Goal: Task Accomplishment & Management: Use online tool/utility

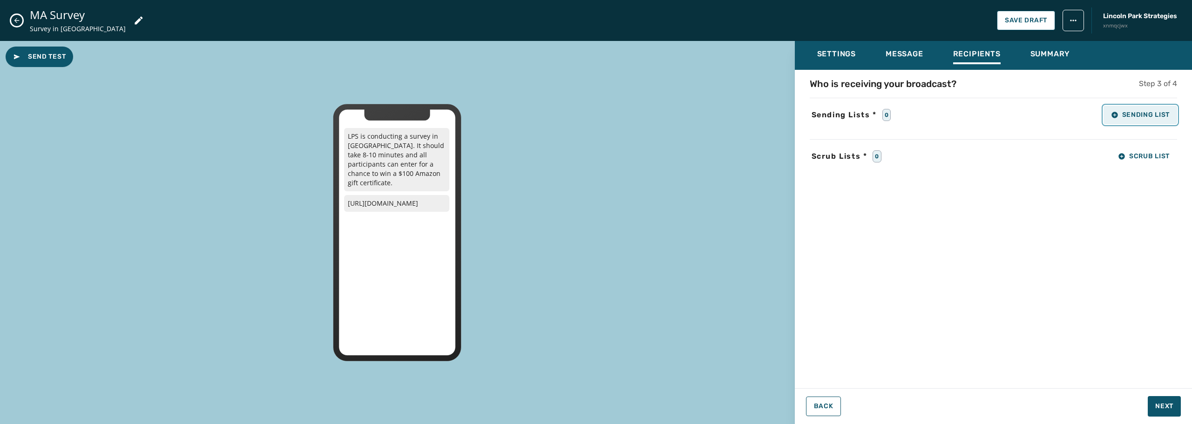
click at [1111, 115] on icon "button" at bounding box center [1114, 114] width 7 height 7
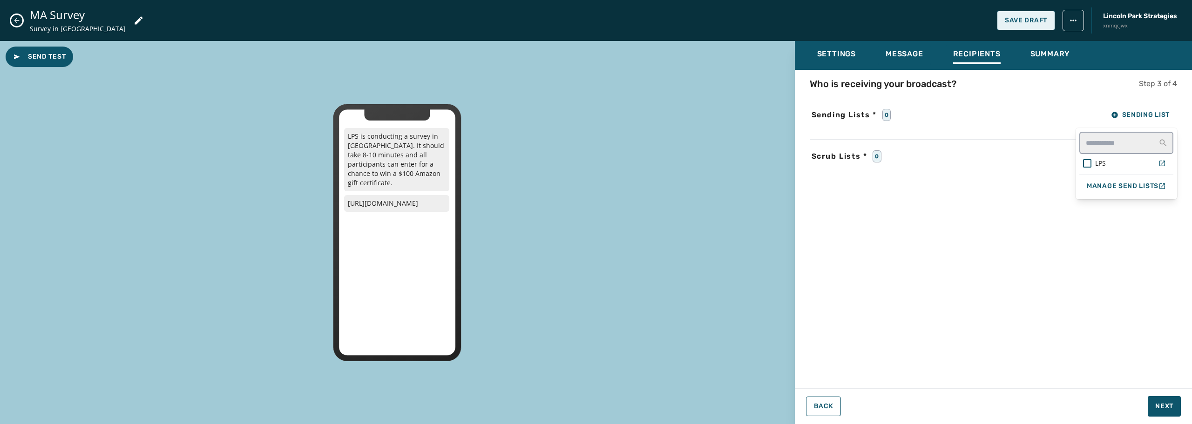
drag, startPoint x: 1025, startPoint y: 27, endPoint x: 1014, endPoint y: 27, distance: 11.6
click at [1024, 27] on div "MA Survey Survey in [GEOGRAPHIC_DATA] Save Draft [GEOGRAPHIC_DATA] Strategies x…" at bounding box center [596, 212] width 1192 height 424
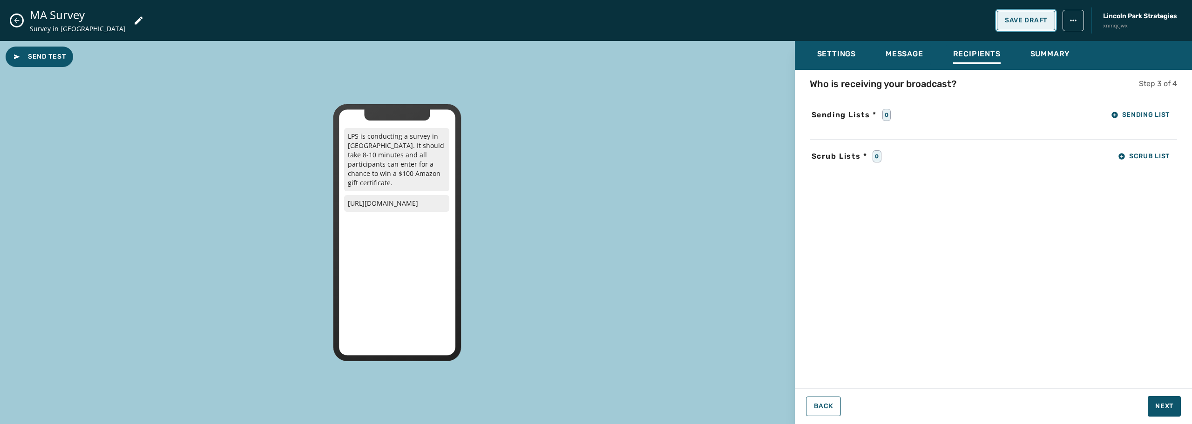
click at [1013, 20] on span "Save Draft" at bounding box center [1026, 20] width 42 height 7
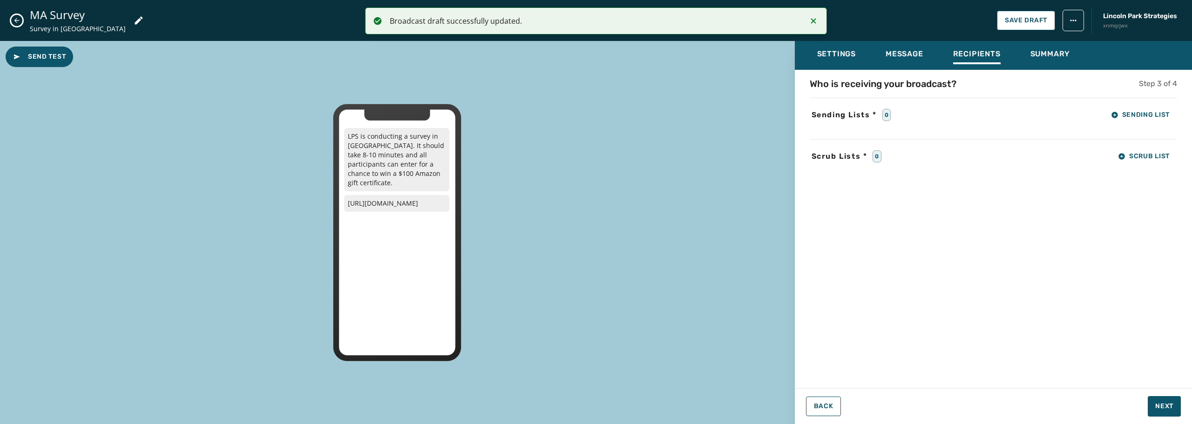
click at [19, 21] on icon "Close admin drawer" at bounding box center [16, 20] width 7 height 7
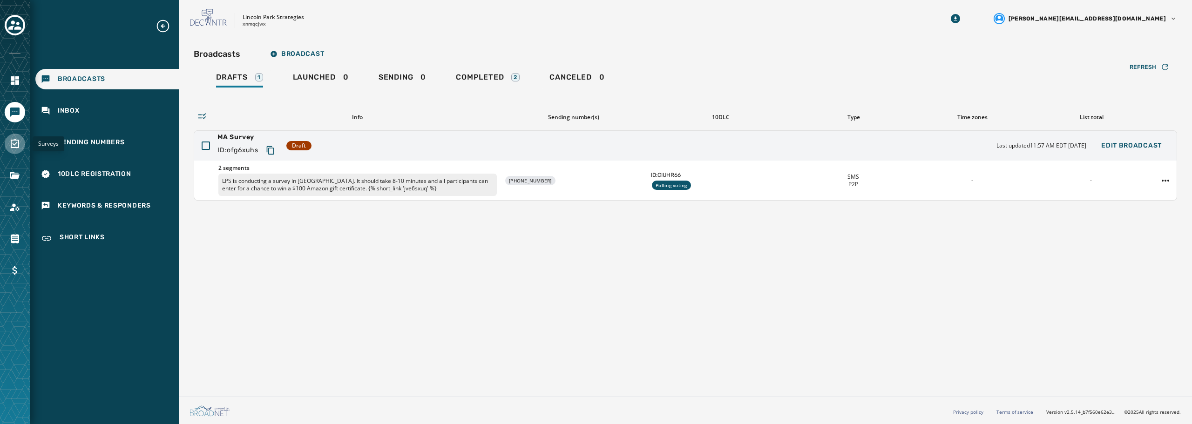
click at [16, 142] on icon "Navigate to Surveys" at bounding box center [14, 143] width 11 height 11
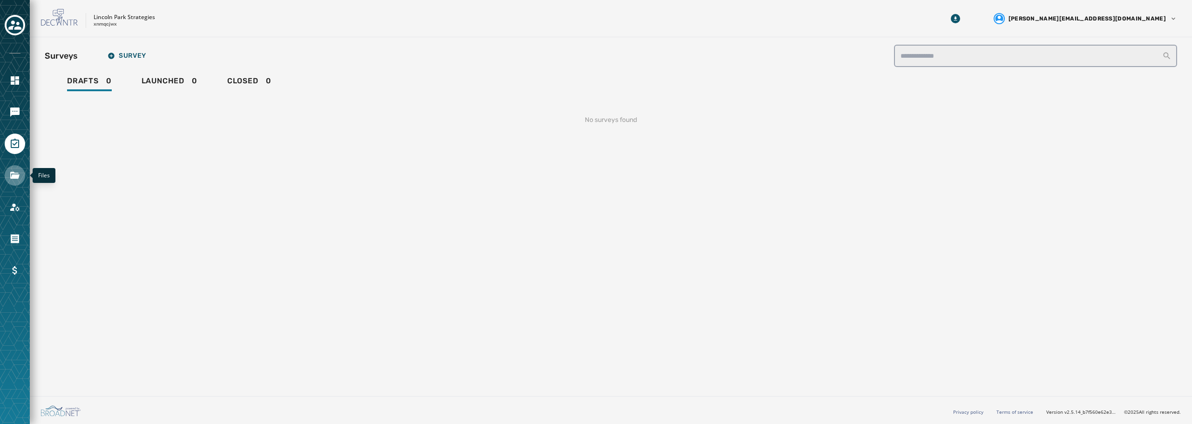
drag, startPoint x: 16, startPoint y: 174, endPoint x: 21, endPoint y: 176, distance: 5.0
click at [16, 175] on icon "Navigate to Files" at bounding box center [14, 175] width 11 height 11
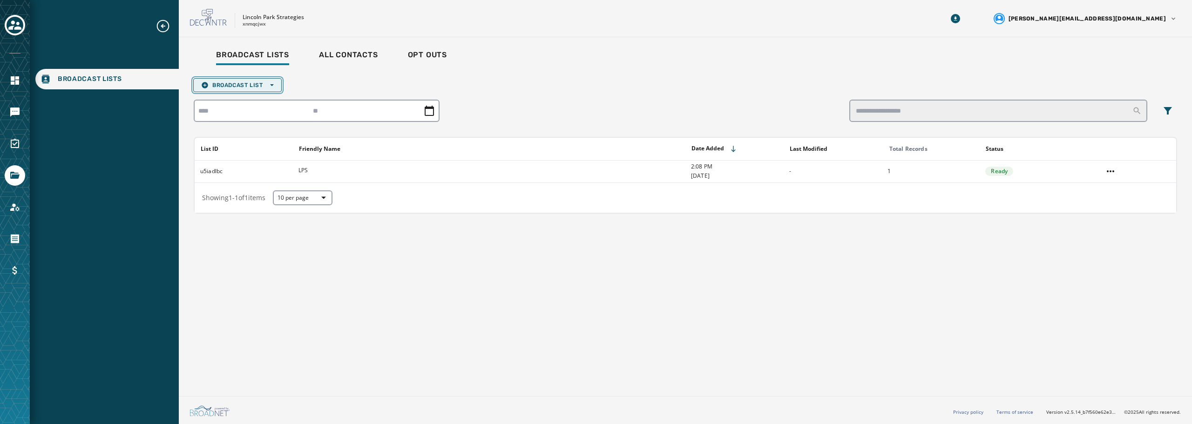
click at [207, 83] on icon "button" at bounding box center [204, 84] width 7 height 7
click at [246, 101] on span "Upload List" at bounding box center [237, 98] width 73 height 7
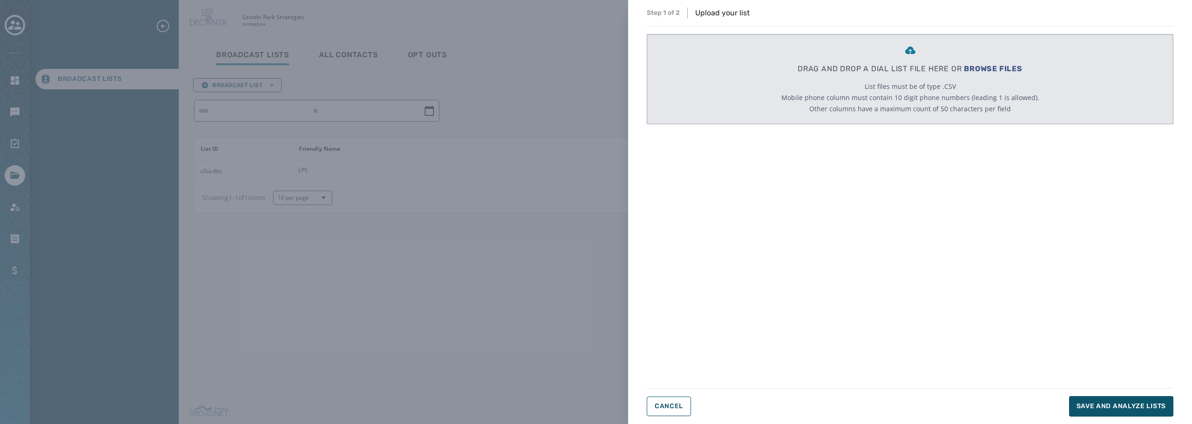
click at [980, 68] on span "BROWSE FILES" at bounding box center [993, 68] width 59 height 9
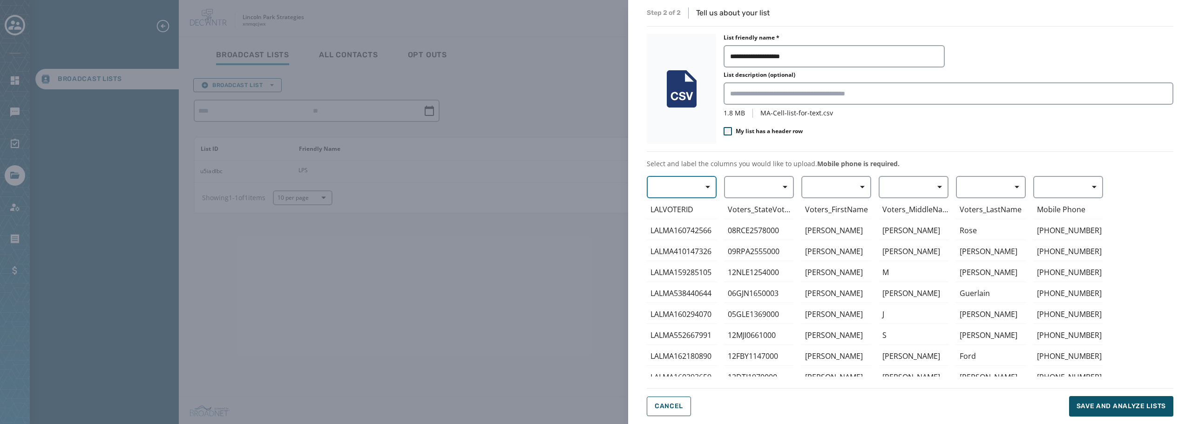
click at [712, 190] on span "button" at bounding box center [704, 187] width 22 height 19
click at [860, 185] on div "Mobile Phone Home Phone First Name Last Name E-mail LALVOTERID LALMA160742566 L…" at bounding box center [910, 276] width 527 height 201
click at [860, 186] on icon "button" at bounding box center [862, 187] width 5 height 5
click at [837, 243] on span "First Name" at bounding box center [834, 241] width 43 height 9
click at [940, 190] on span "button" at bounding box center [936, 187] width 22 height 19
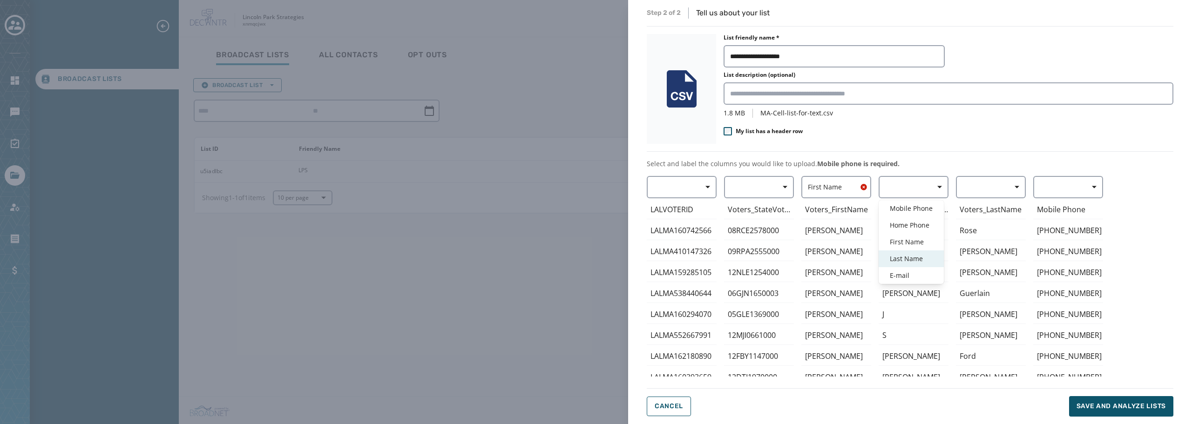
click at [910, 252] on div "Last Name" at bounding box center [911, 259] width 65 height 17
click at [941, 188] on icon "button" at bounding box center [941, 187] width 9 height 9
click at [1005, 190] on span "button" at bounding box center [1014, 187] width 22 height 19
click at [990, 253] on div "Last Name" at bounding box center [988, 259] width 65 height 17
click at [1093, 190] on span "button" at bounding box center [1091, 187] width 22 height 19
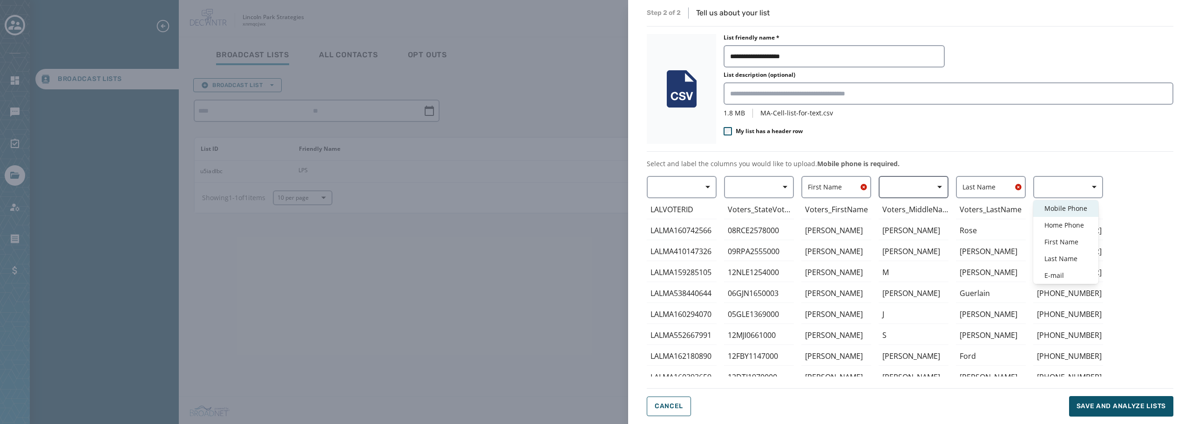
click at [1086, 203] on div "Mobile Phone" at bounding box center [1065, 208] width 65 height 17
click at [710, 187] on icon "button" at bounding box center [707, 187] width 5 height 5
click at [728, 133] on div "**********" at bounding box center [910, 211] width 527 height 409
click at [781, 184] on span "button" at bounding box center [782, 187] width 22 height 19
drag, startPoint x: 886, startPoint y: 151, endPoint x: 924, endPoint y: 158, distance: 39.4
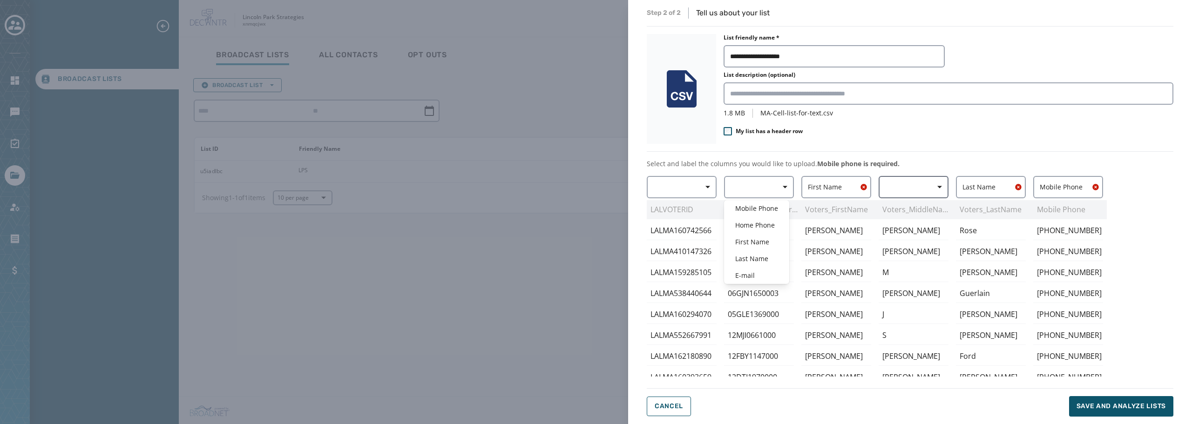
click at [891, 151] on div "**********" at bounding box center [910, 211] width 527 height 409
click at [1137, 407] on span "Save and analyze lists" at bounding box center [1121, 406] width 89 height 9
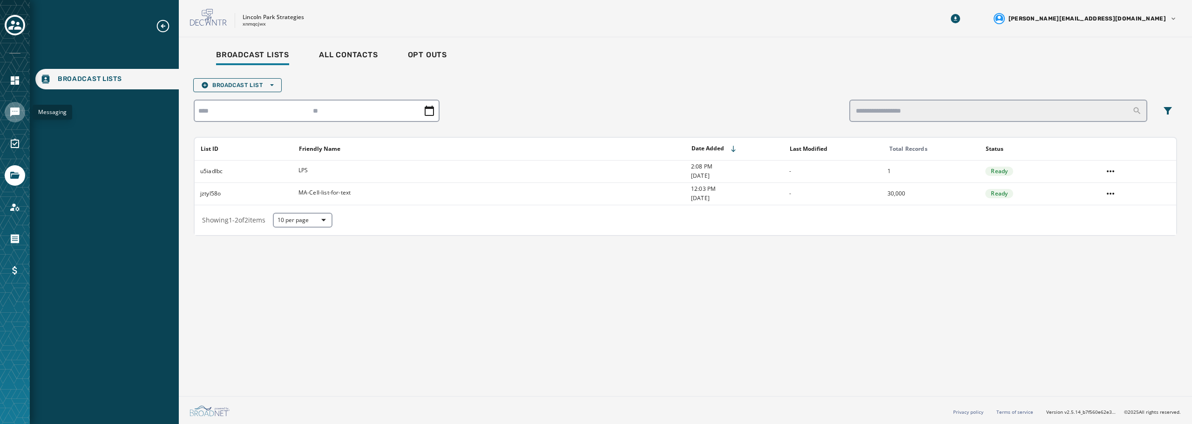
click at [17, 107] on icon "Navigate to Messaging" at bounding box center [14, 112] width 11 height 11
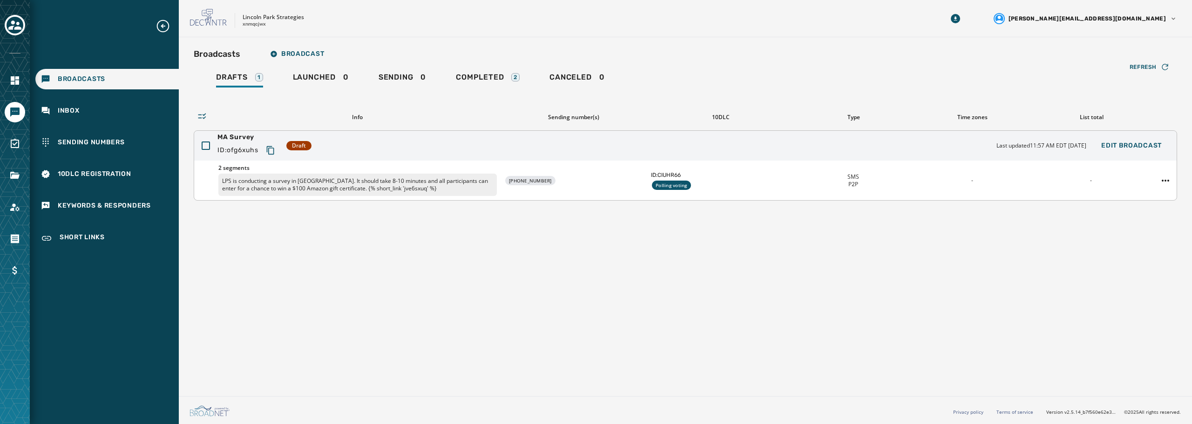
click at [425, 172] on div "2 segments LPS is conducting a survey in [GEOGRAPHIC_DATA]. It should take 8-10…" at bounding box center [357, 180] width 278 height 32
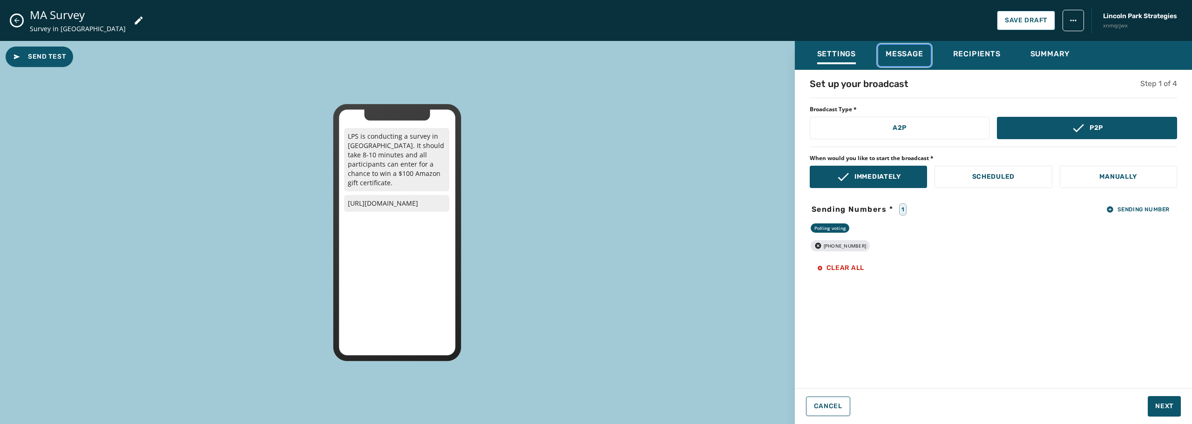
click at [917, 57] on span "Message" at bounding box center [905, 53] width 38 height 9
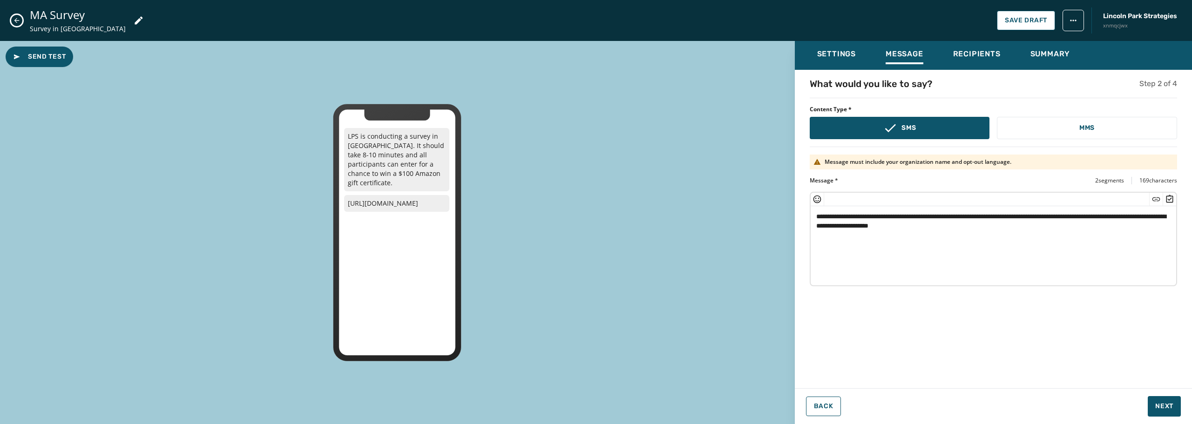
click at [874, 218] on textarea "**********" at bounding box center [994, 244] width 366 height 76
drag, startPoint x: 962, startPoint y: 216, endPoint x: 1057, endPoint y: 215, distance: 95.0
click at [1057, 215] on textarea "**********" at bounding box center [994, 244] width 366 height 76
click at [1006, 230] on textarea "**********" at bounding box center [994, 244] width 366 height 76
type textarea "**********"
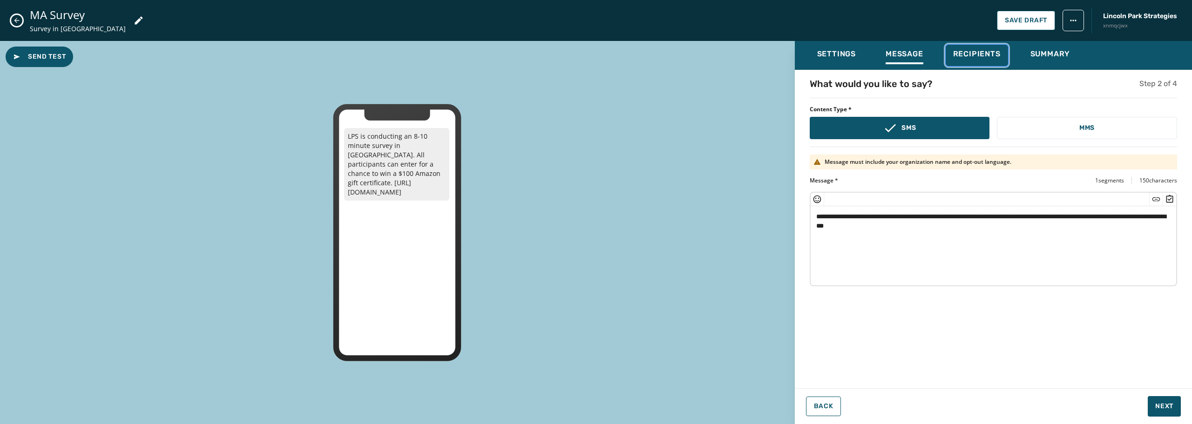
click at [987, 51] on span "Recipients" at bounding box center [976, 53] width 47 height 9
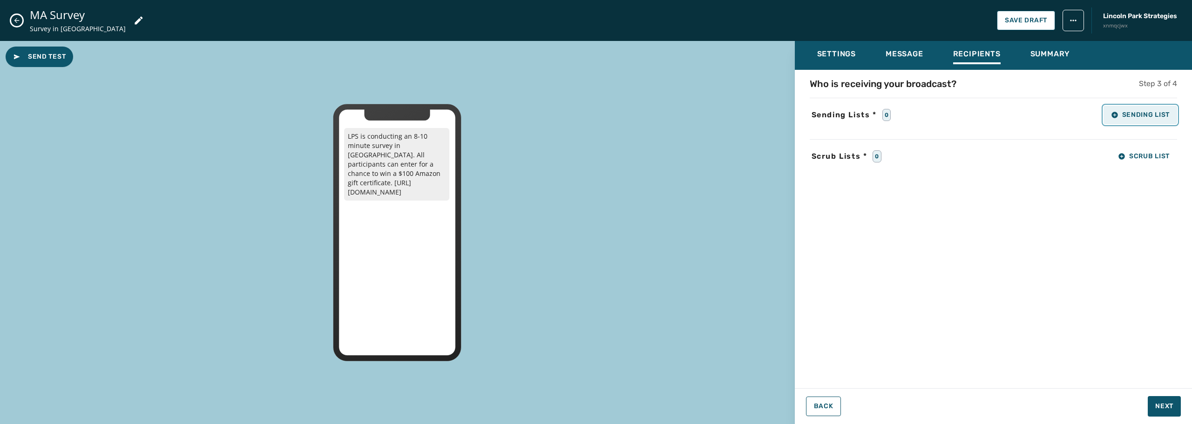
click at [1125, 114] on span "Sending List" at bounding box center [1140, 114] width 59 height 7
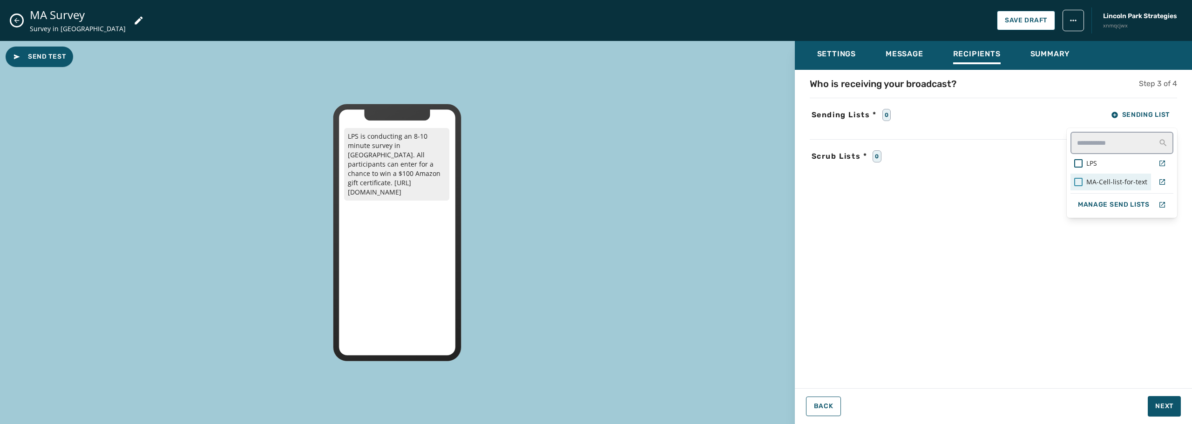
click at [1079, 183] on div at bounding box center [1078, 182] width 8 height 8
click at [1163, 405] on div "Settings Message Recipients Summary Who is receiving your broadcast? Step 3 of …" at bounding box center [993, 229] width 397 height 376
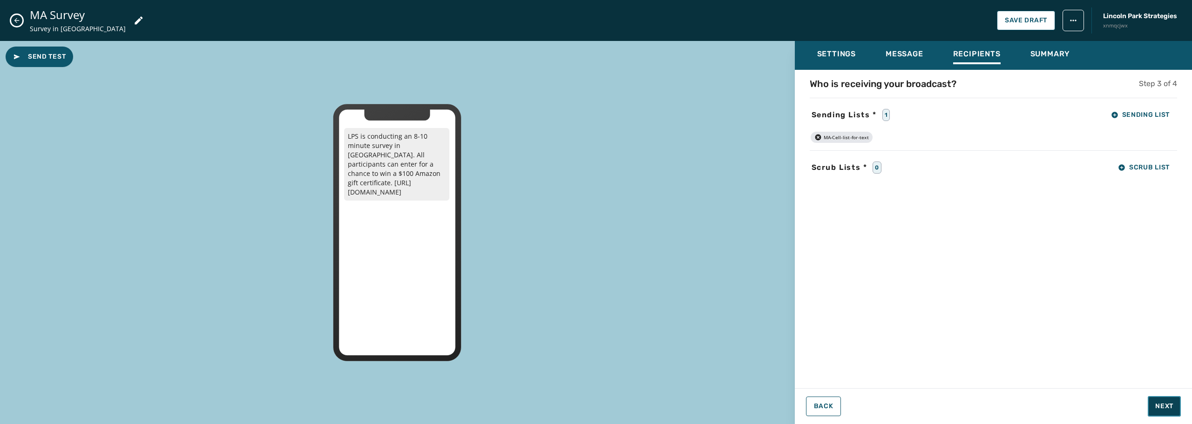
click at [1167, 407] on span "Next" at bounding box center [1164, 406] width 18 height 9
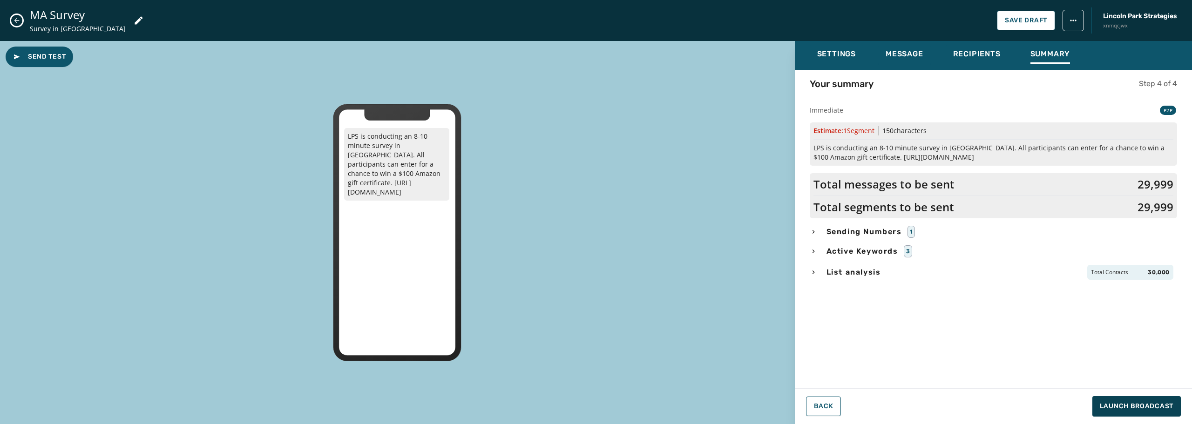
click at [813, 273] on icon "button" at bounding box center [813, 273] width 2 height 4
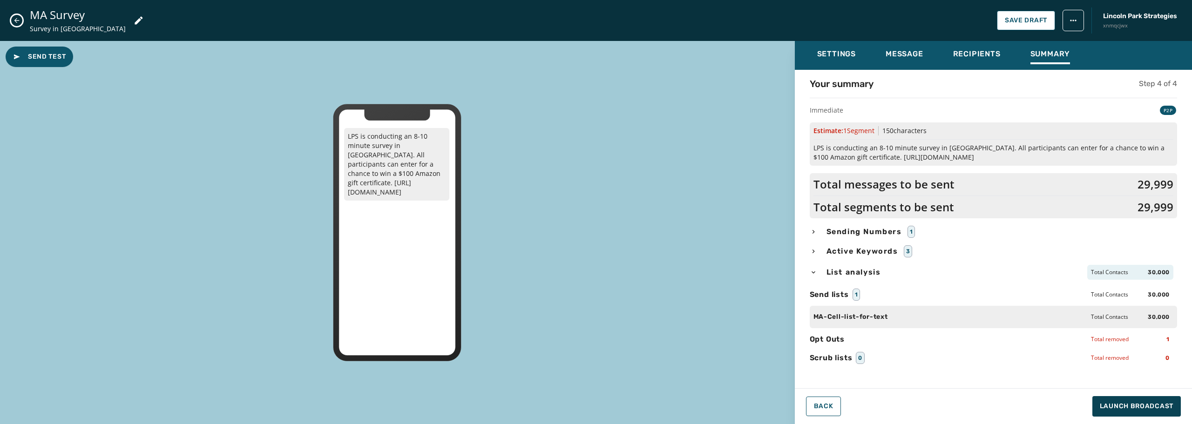
click at [813, 273] on icon "button" at bounding box center [814, 272] width 4 height 2
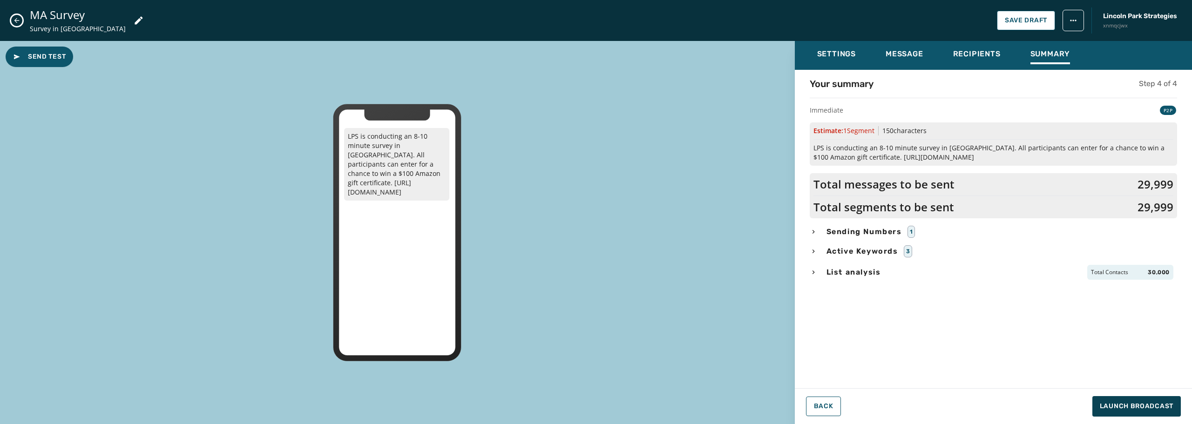
click at [811, 253] on icon "button" at bounding box center [813, 251] width 7 height 7
click at [812, 231] on icon "button" at bounding box center [813, 231] width 7 height 7
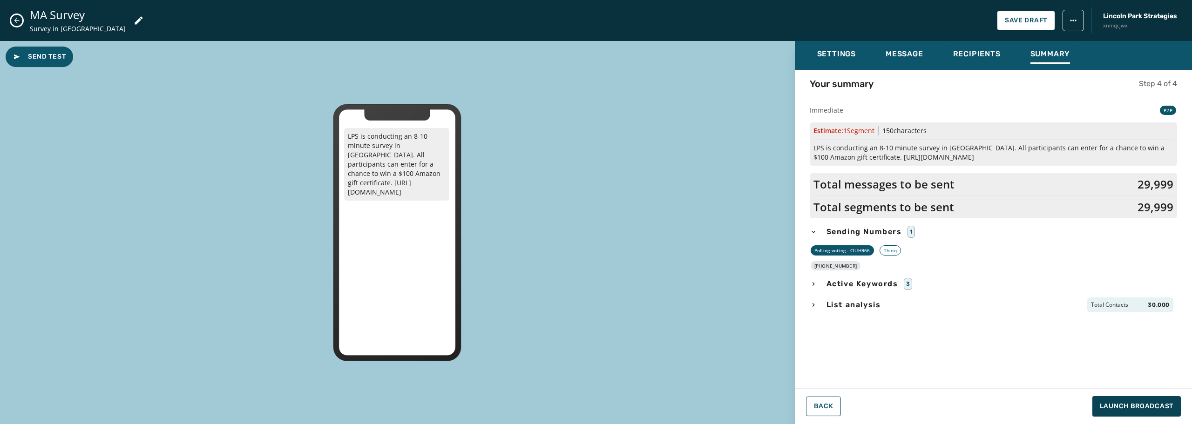
click at [812, 231] on icon "button" at bounding box center [813, 231] width 7 height 7
